Goal: Task Accomplishment & Management: Manage account settings

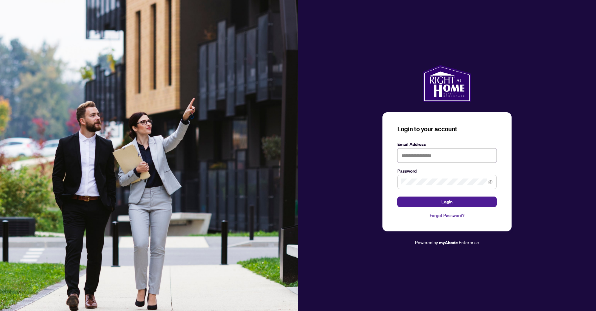
type input "**********"
click at [438, 203] on button "Login" at bounding box center [447, 201] width 99 height 11
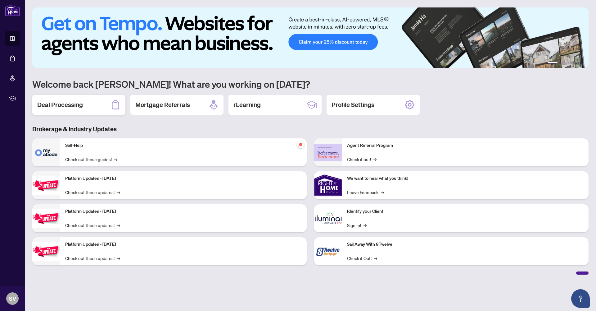
click at [78, 105] on h2 "Deal Processing" at bounding box center [60, 104] width 46 height 9
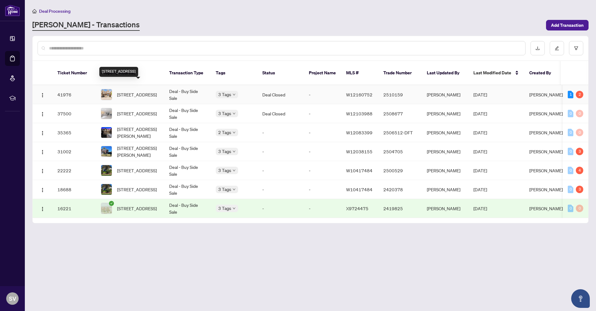
click at [137, 91] on span "[STREET_ADDRESS]" at bounding box center [137, 94] width 40 height 7
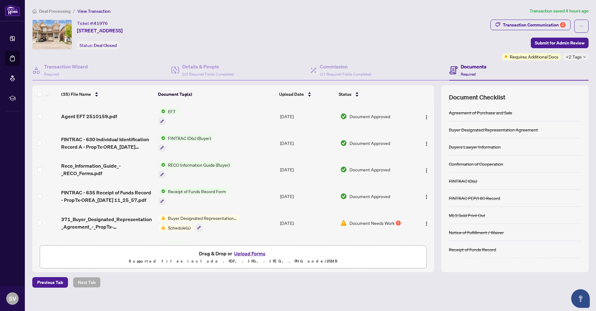
click at [171, 110] on span "EFT" at bounding box center [172, 111] width 13 height 7
click at [84, 115] on span "Agent EFT 2510159.pdf" at bounding box center [89, 115] width 56 height 7
